Goal: Transaction & Acquisition: Download file/media

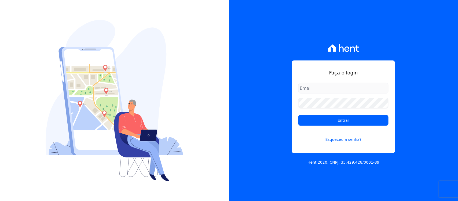
type input "[PERSON_NAME][EMAIL_ADDRESS][PERSON_NAME][DOMAIN_NAME]"
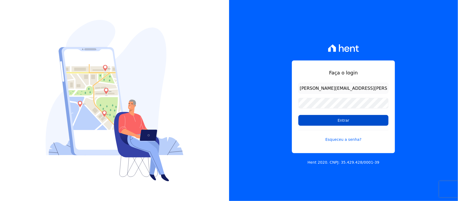
click at [311, 121] on input "Entrar" at bounding box center [343, 120] width 90 height 11
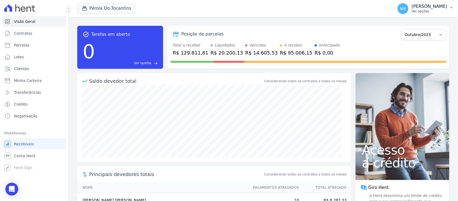
click at [451, 7] on icon "button" at bounding box center [452, 7] width 2 height 1
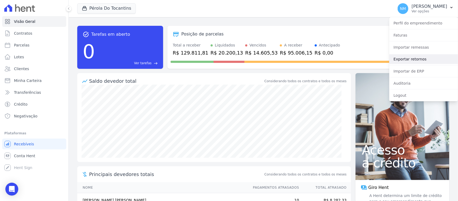
click at [416, 59] on link "Exportar retornos" at bounding box center [423, 59] width 69 height 10
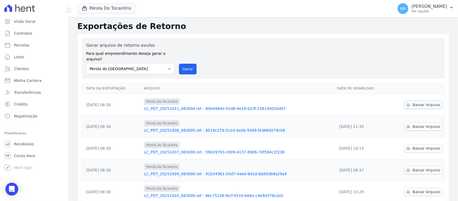
click at [416, 102] on span "Baixar Arquivo" at bounding box center [427, 104] width 28 height 5
click at [112, 6] on button "Pérola Do Tocantins" at bounding box center [106, 8] width 59 height 10
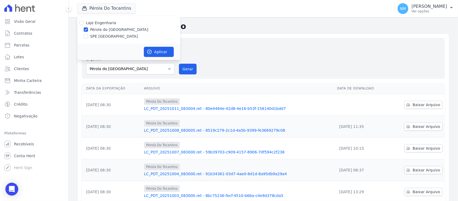
click at [97, 35] on label "SPE [GEOGRAPHIC_DATA]" at bounding box center [114, 37] width 48 height 6
click at [88, 35] on input "SPE [GEOGRAPHIC_DATA]" at bounding box center [86, 36] width 4 height 4
checkbox input "true"
click at [103, 28] on label "Pérola do [GEOGRAPHIC_DATA]" at bounding box center [119, 30] width 58 height 6
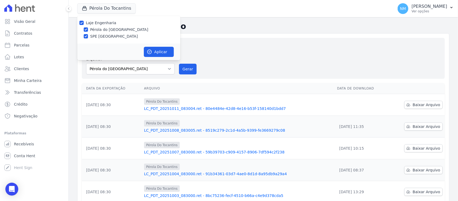
click at [88, 28] on input "Pérola do [GEOGRAPHIC_DATA]" at bounding box center [86, 29] width 4 height 4
checkbox input "false"
click at [166, 50] on button "Aplicar" at bounding box center [159, 52] width 30 height 10
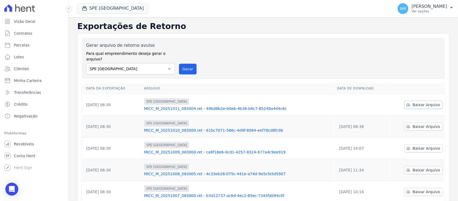
click at [418, 102] on span "Baixar Arquivo" at bounding box center [427, 104] width 28 height 5
